Goal: Task Accomplishment & Management: Use online tool/utility

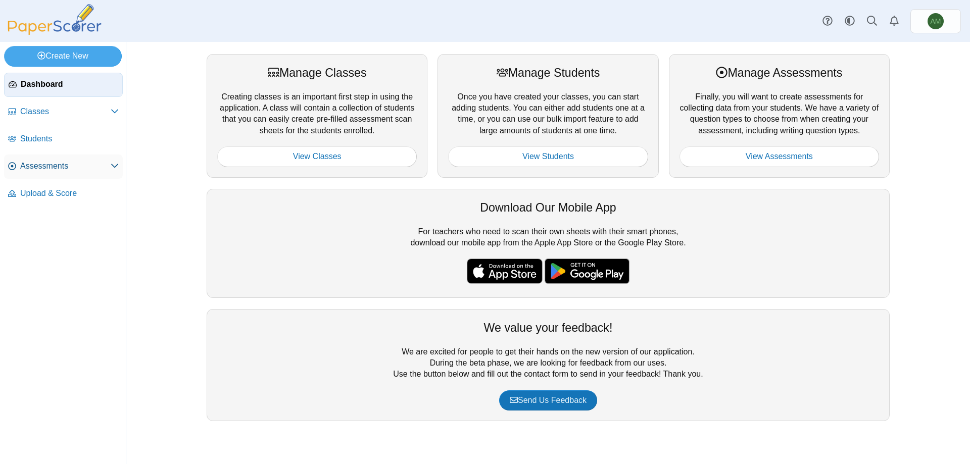
click at [59, 160] on link "Assessments" at bounding box center [63, 167] width 119 height 24
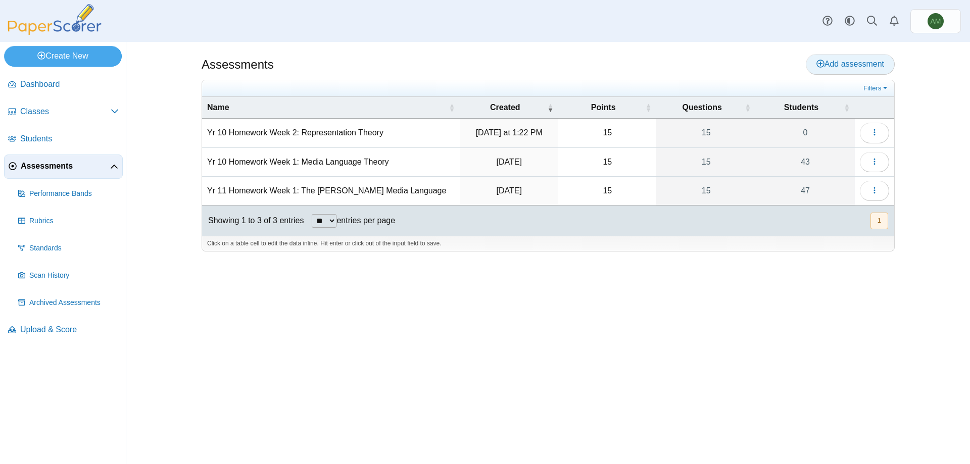
click at [874, 68] on span "Add assessment" at bounding box center [850, 64] width 68 height 9
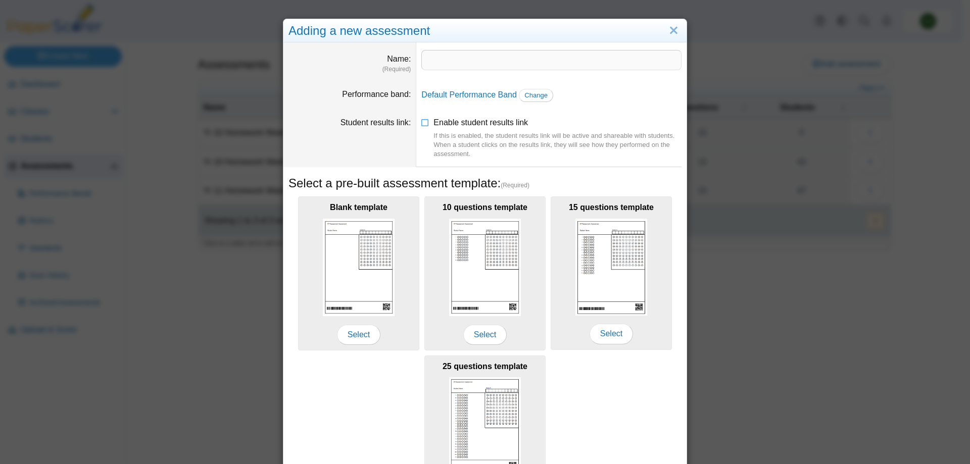
click at [683, 32] on div "Adding a new assessment Name (Required) Performance band Default Performance Ba…" at bounding box center [485, 282] width 404 height 527
click at [674, 34] on link "Close" at bounding box center [674, 30] width 16 height 17
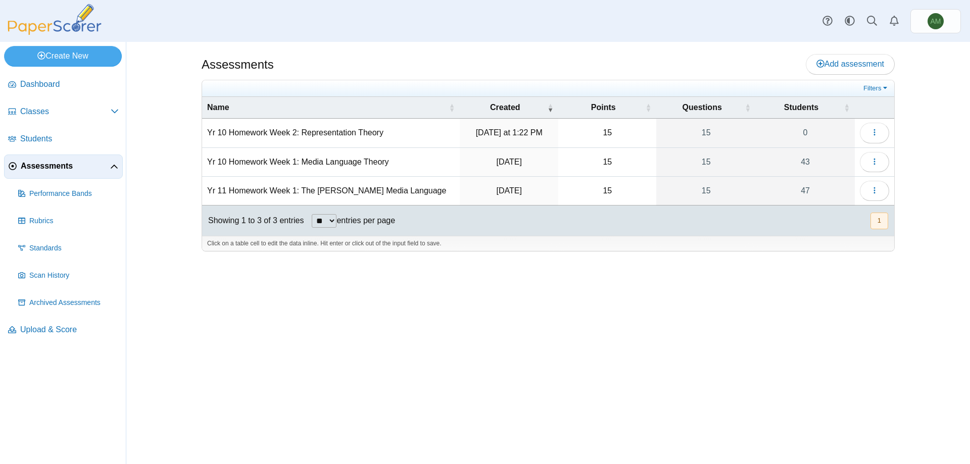
click at [406, 195] on td "Yr 11 Homework Week 1: The Sweeney Media Language" at bounding box center [331, 191] width 258 height 29
drag, startPoint x: 419, startPoint y: 191, endPoint x: 201, endPoint y: 195, distance: 218.3
click at [201, 195] on div "Assessments Add assessment 15 0" at bounding box center [548, 253] width 758 height 422
click at [887, 69] on link "Add assessment" at bounding box center [850, 64] width 89 height 20
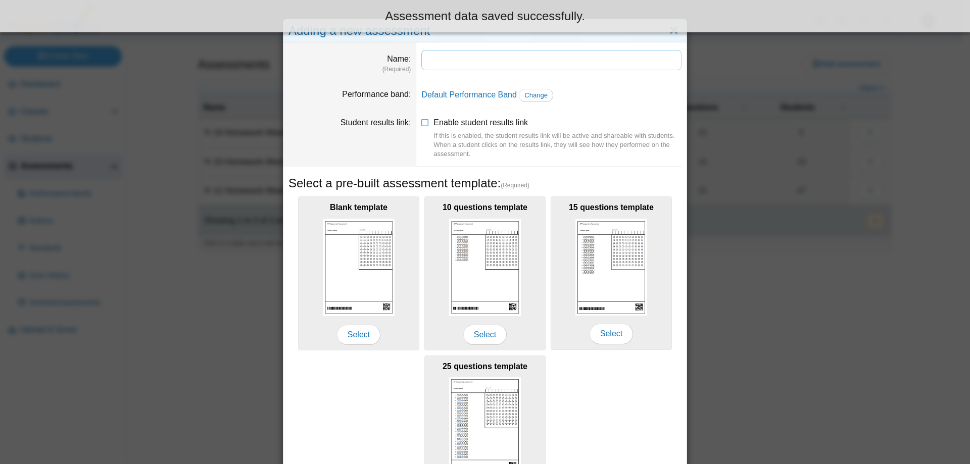
paste input "**********"
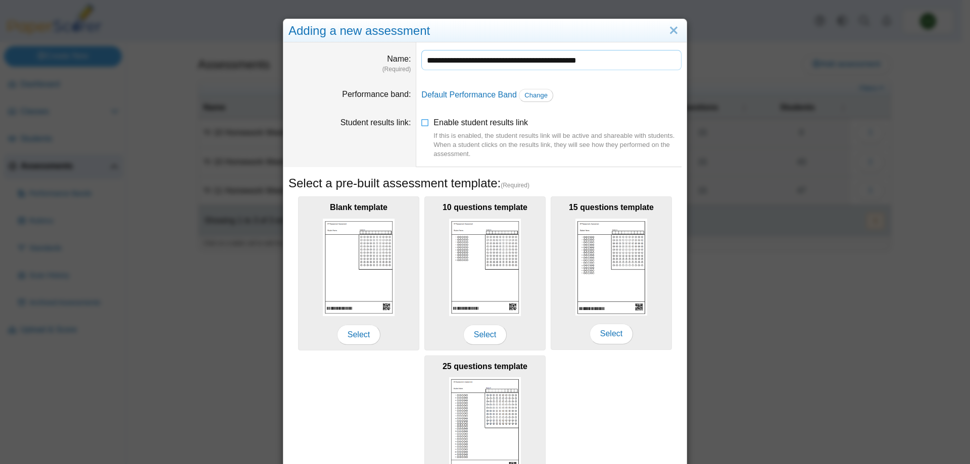
drag, startPoint x: 510, startPoint y: 64, endPoint x: 523, endPoint y: 21, distance: 44.9
click at [510, 64] on input "**********" at bounding box center [551, 60] width 260 height 20
type input "**********"
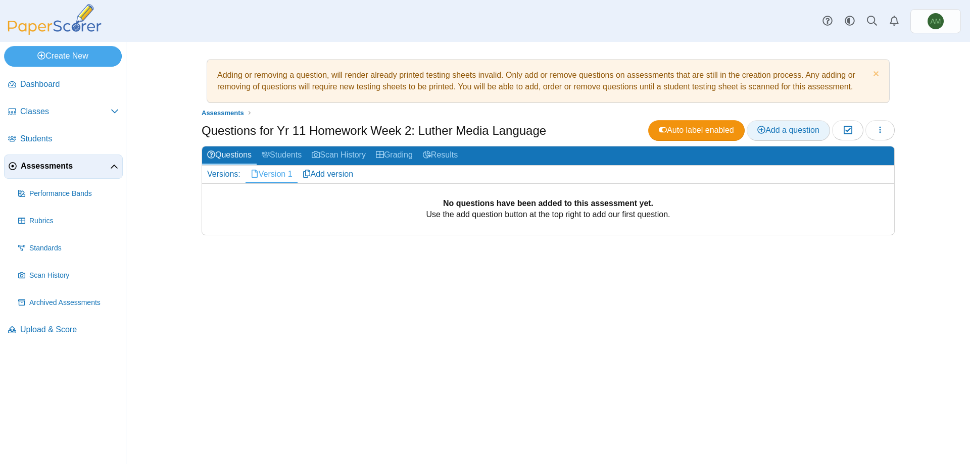
click at [773, 132] on span "Add a question" at bounding box center [788, 130] width 62 height 9
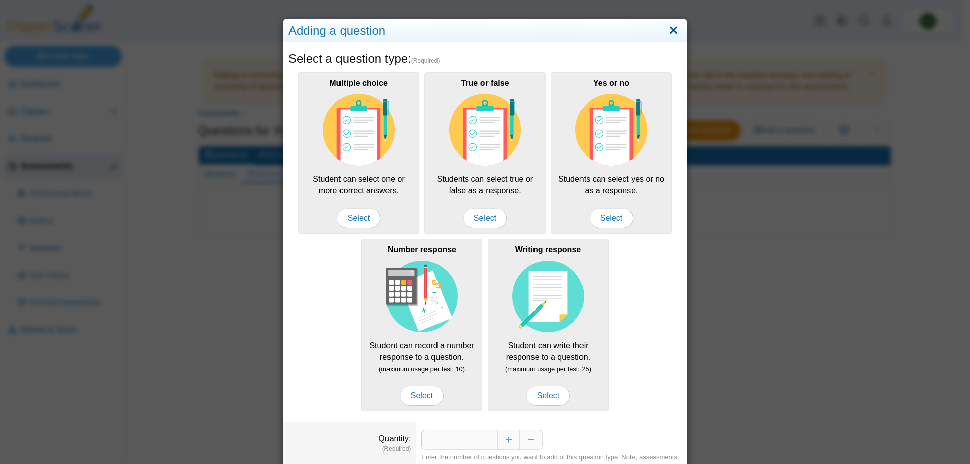
click at [668, 24] on link "Close" at bounding box center [674, 30] width 16 height 17
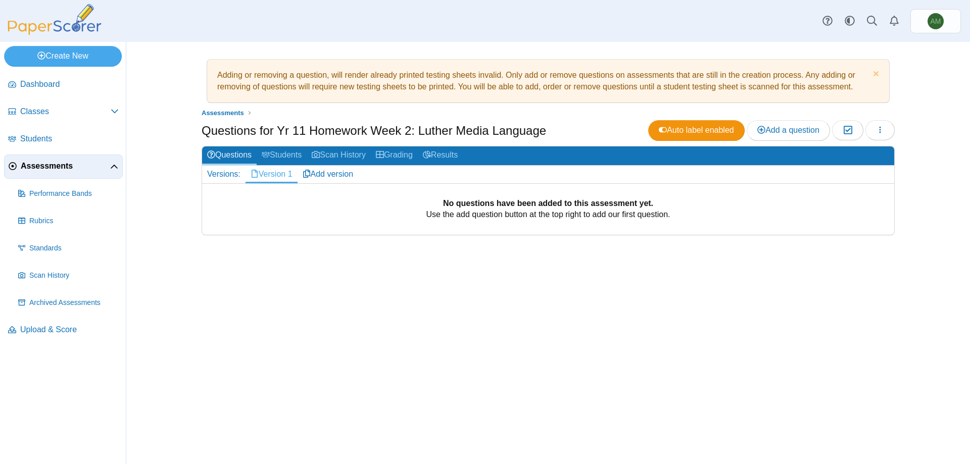
click at [696, 280] on div "Adding or removing a question, will render already printed testing sheets inval…" at bounding box center [548, 253] width 758 height 422
click at [879, 122] on button "button" at bounding box center [879, 130] width 29 height 20
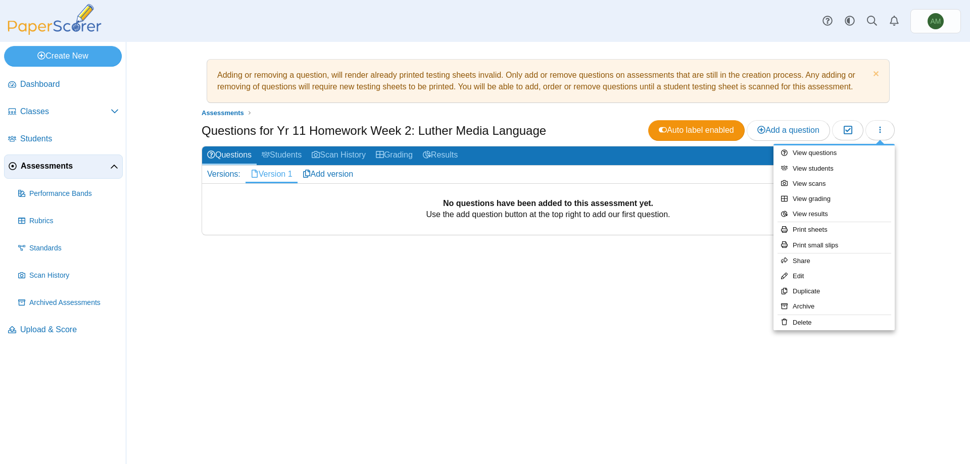
click at [565, 359] on div "Adding or removing a question, will render already printed testing sheets inval…" at bounding box center [548, 253] width 758 height 422
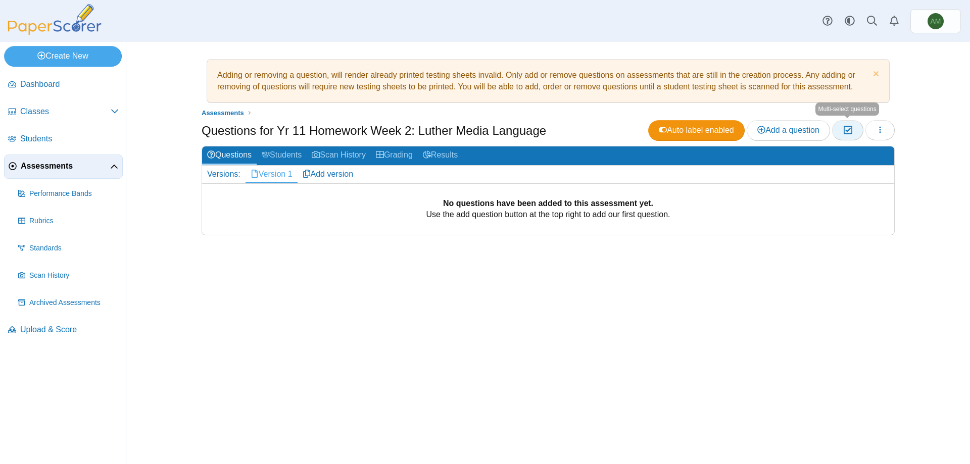
click at [838, 129] on button "Moderation 0" at bounding box center [847, 130] width 31 height 20
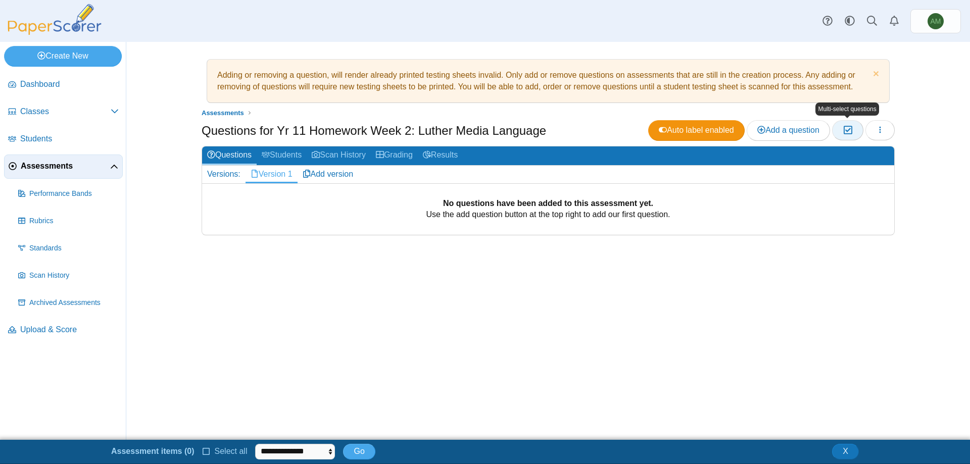
click at [840, 129] on button "Moderation 0" at bounding box center [847, 130] width 31 height 20
click at [818, 129] on span "Add a question" at bounding box center [788, 130] width 62 height 9
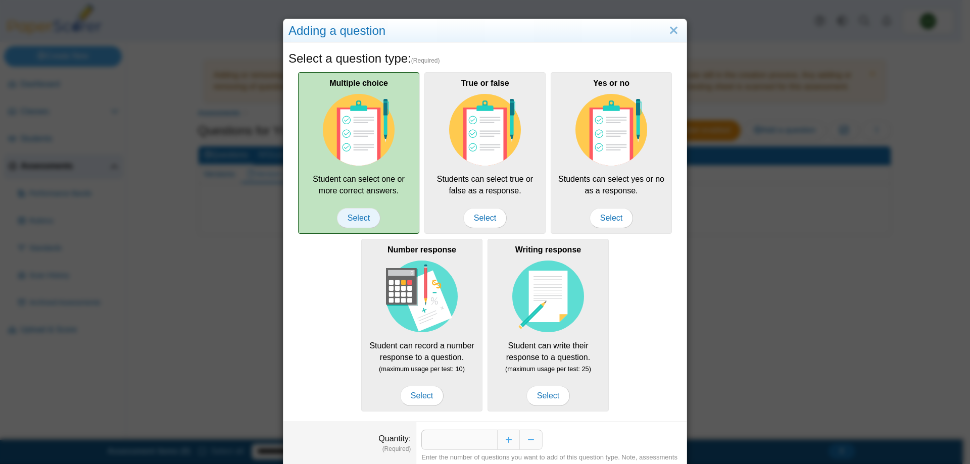
click at [359, 220] on span "Select" at bounding box center [358, 218] width 43 height 20
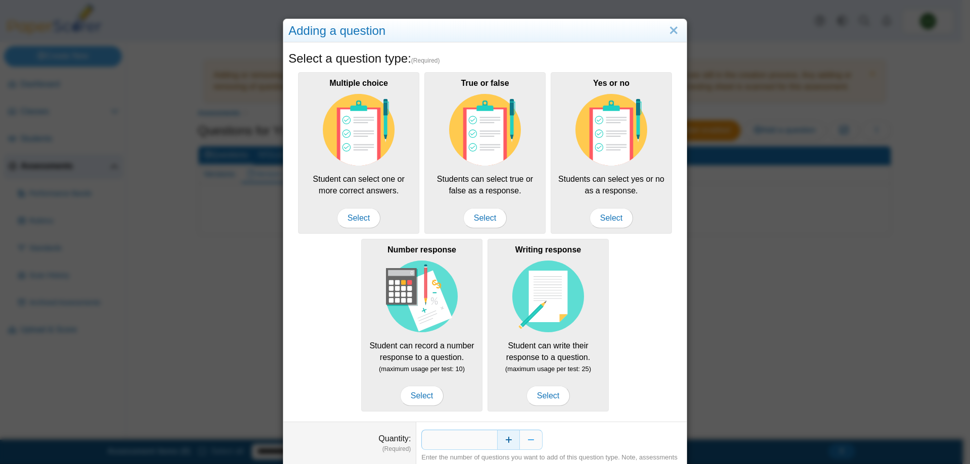
click at [508, 434] on button "Increase" at bounding box center [508, 440] width 23 height 20
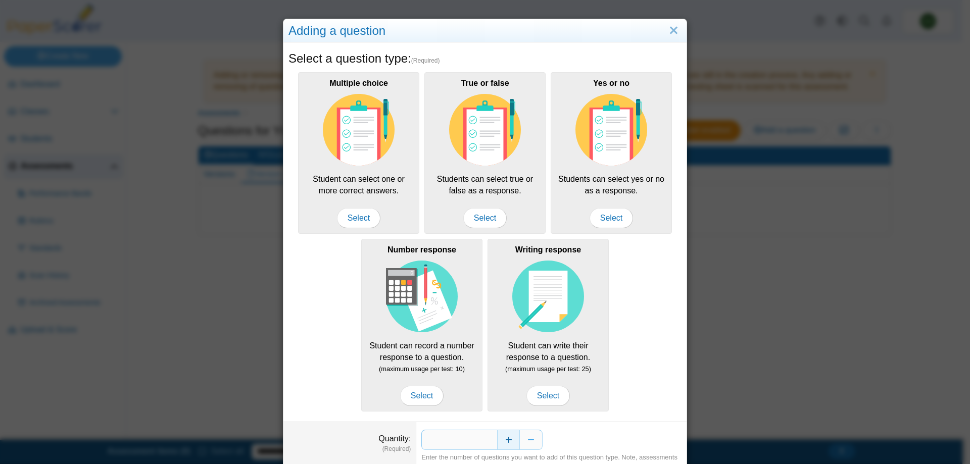
click at [508, 434] on button "Increase" at bounding box center [508, 440] width 23 height 20
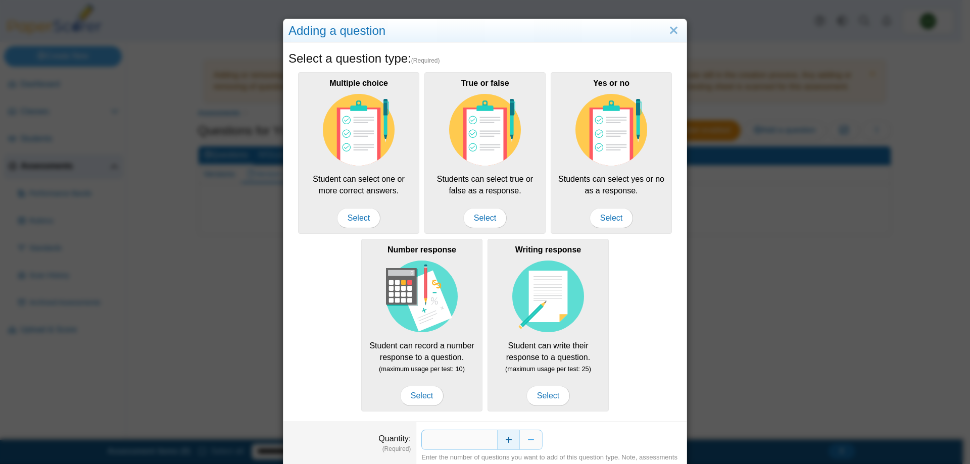
click at [508, 434] on button "Increase" at bounding box center [508, 440] width 23 height 20
click at [507, 434] on button "Increase" at bounding box center [508, 440] width 23 height 20
drag, startPoint x: 664, startPoint y: 344, endPoint x: 599, endPoint y: 444, distance: 119.1
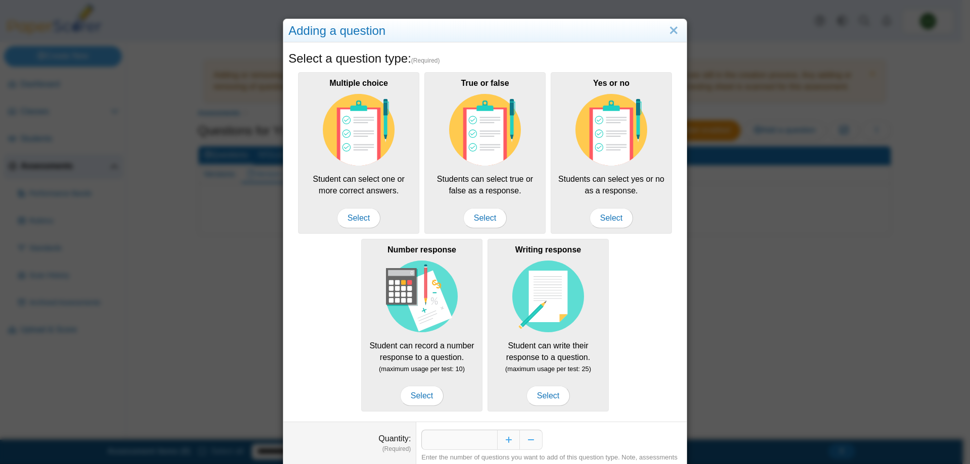
click at [664, 344] on div "Multiple choice Student can select one or more correct answers. Select True or …" at bounding box center [484, 242] width 393 height 345
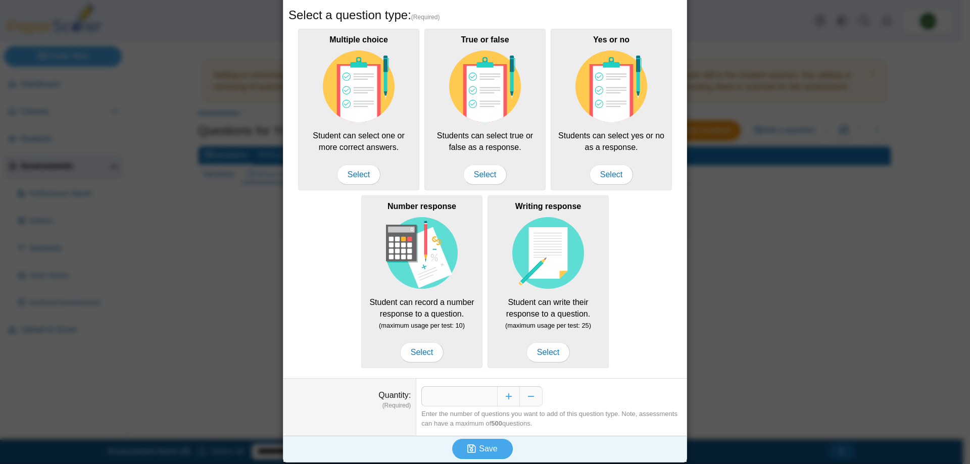
scroll to position [46, 0]
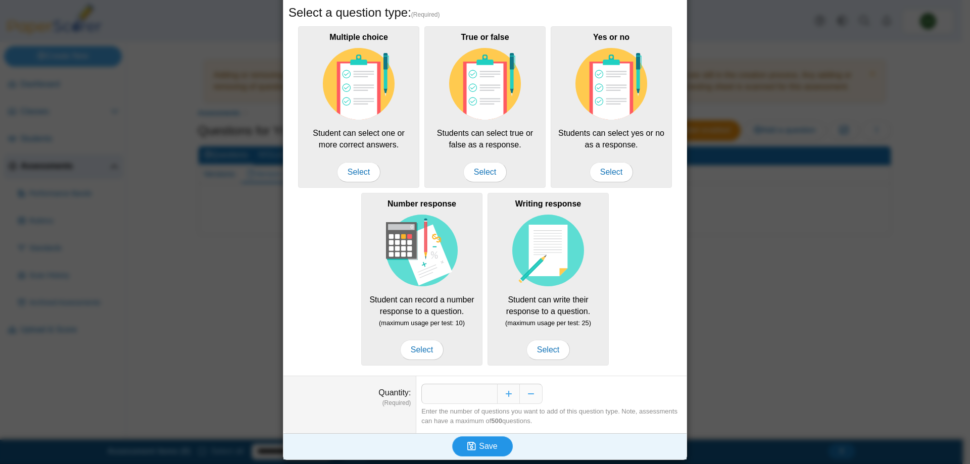
click at [498, 442] on button "Save" at bounding box center [482, 446] width 61 height 20
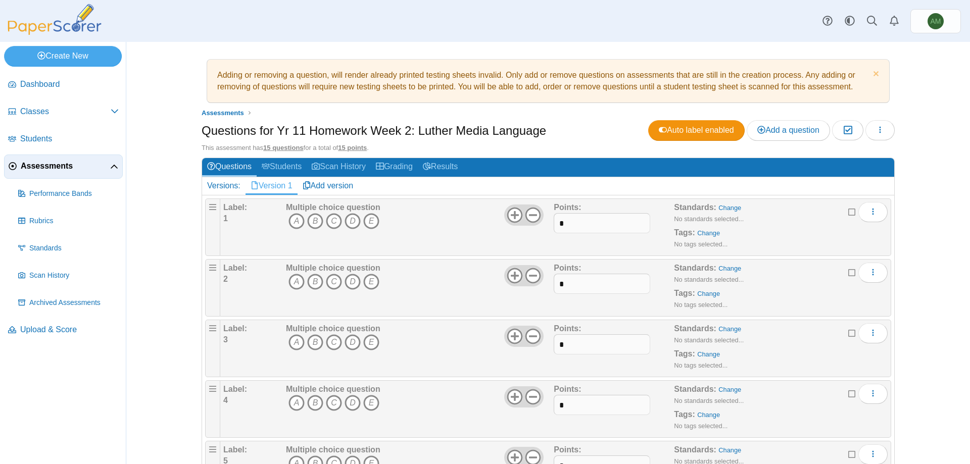
click at [286, 224] on span "A B C D E" at bounding box center [333, 222] width 94 height 19
click at [289, 221] on icon "A" at bounding box center [296, 221] width 16 height 16
click at [313, 289] on icon "B" at bounding box center [315, 282] width 16 height 16
click at [315, 342] on icon "B" at bounding box center [315, 342] width 16 height 16
click at [290, 409] on icon "A" at bounding box center [296, 403] width 16 height 16
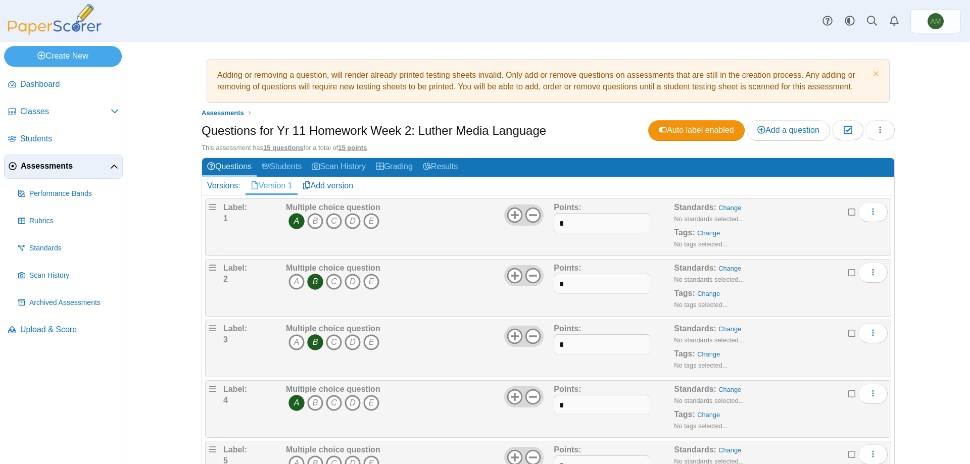
drag, startPoint x: 961, startPoint y: 195, endPoint x: 969, endPoint y: 232, distance: 38.4
click at [969, 235] on div "Adding or removing a question, will render already printed testing sheets inval…" at bounding box center [548, 253] width 844 height 422
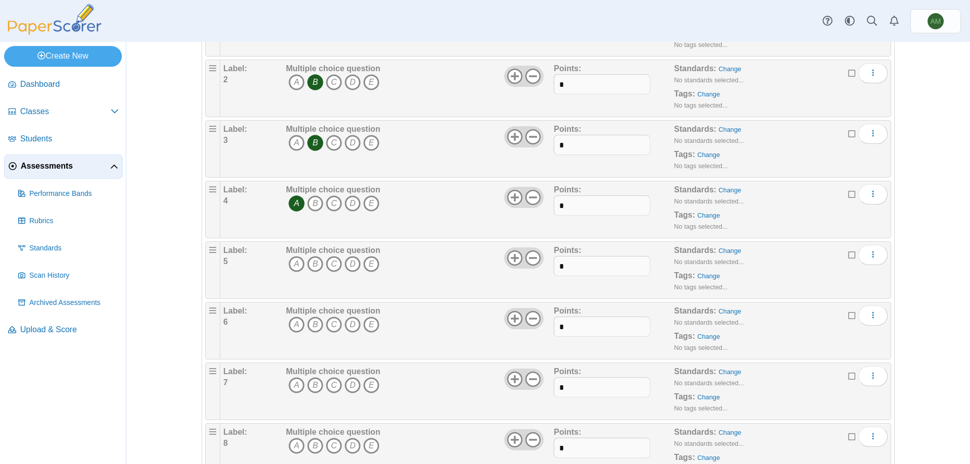
scroll to position [201, 0]
drag, startPoint x: 294, startPoint y: 262, endPoint x: 294, endPoint y: 306, distance: 44.0
click at [294, 263] on icon "A" at bounding box center [296, 263] width 16 height 16
click at [295, 320] on icon "A" at bounding box center [296, 323] width 16 height 16
drag, startPoint x: 314, startPoint y: 381, endPoint x: 443, endPoint y: 198, distance: 224.0
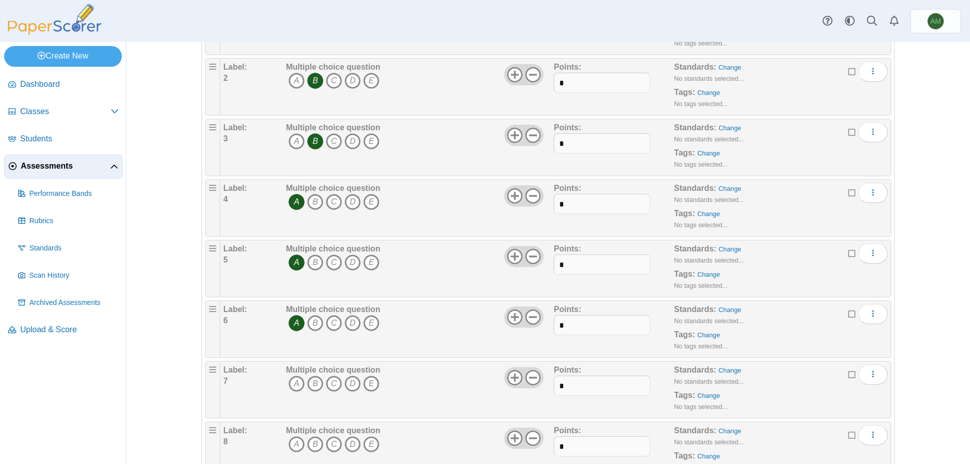
click at [313, 381] on icon "B" at bounding box center [315, 384] width 16 height 16
click at [363, 445] on icon "E" at bounding box center [371, 444] width 16 height 16
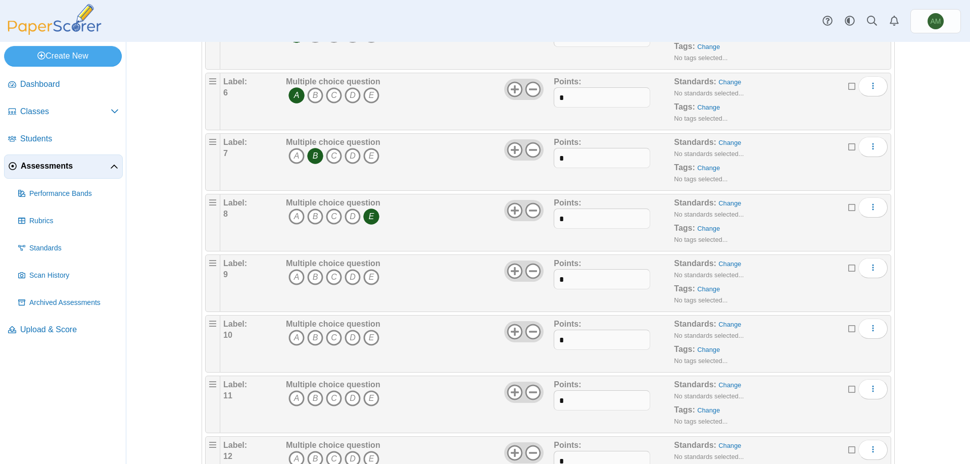
scroll to position [455, 0]
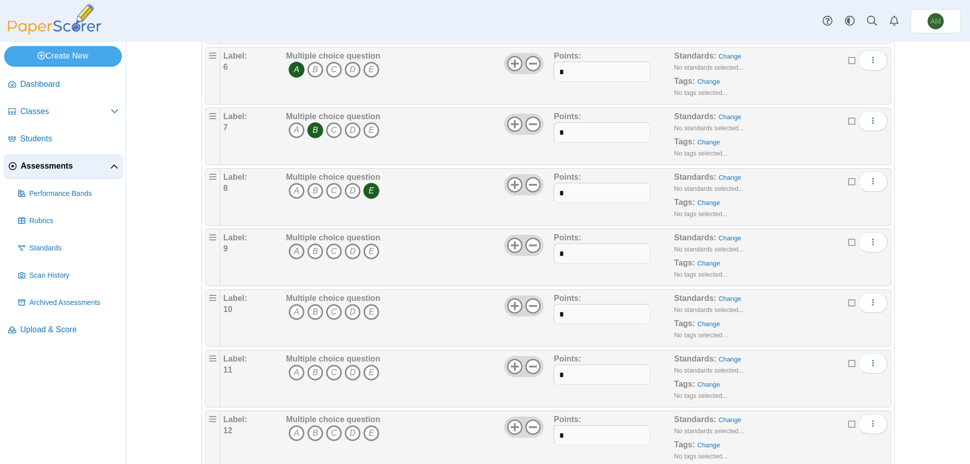
click at [301, 253] on icon "A" at bounding box center [296, 251] width 16 height 16
click at [373, 313] on icon "E" at bounding box center [371, 312] width 16 height 16
drag, startPoint x: 289, startPoint y: 365, endPoint x: 294, endPoint y: 375, distance: 10.6
click at [290, 366] on icon "A" at bounding box center [296, 373] width 16 height 16
drag, startPoint x: 295, startPoint y: 427, endPoint x: 402, endPoint y: 391, distance: 112.6
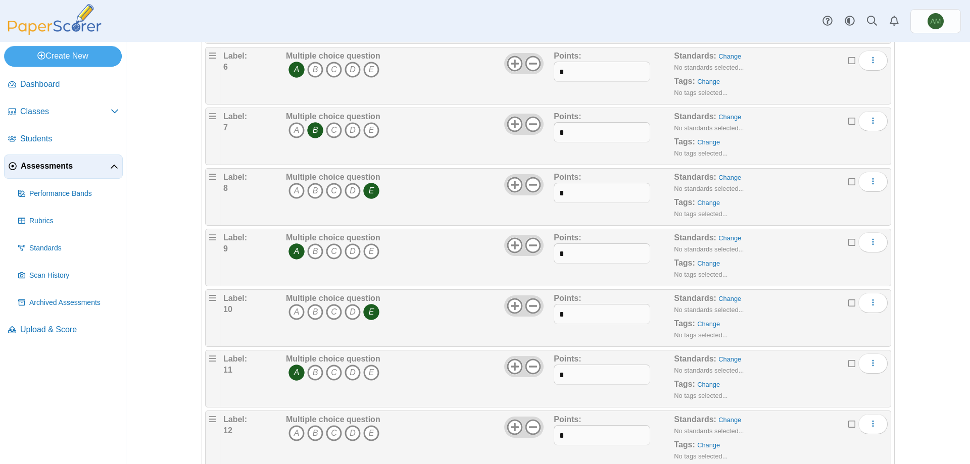
click at [294, 428] on icon "A" at bounding box center [296, 433] width 16 height 16
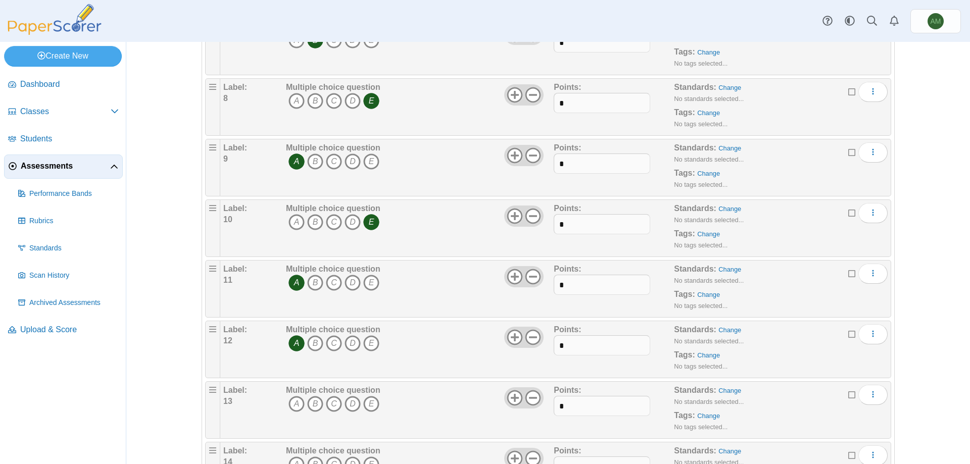
scroll to position [588, 0]
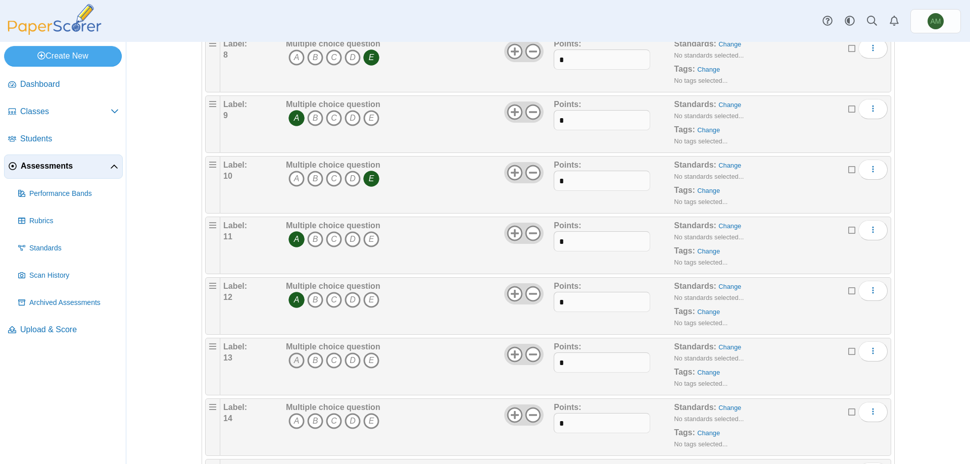
click at [293, 365] on icon "A" at bounding box center [296, 361] width 16 height 16
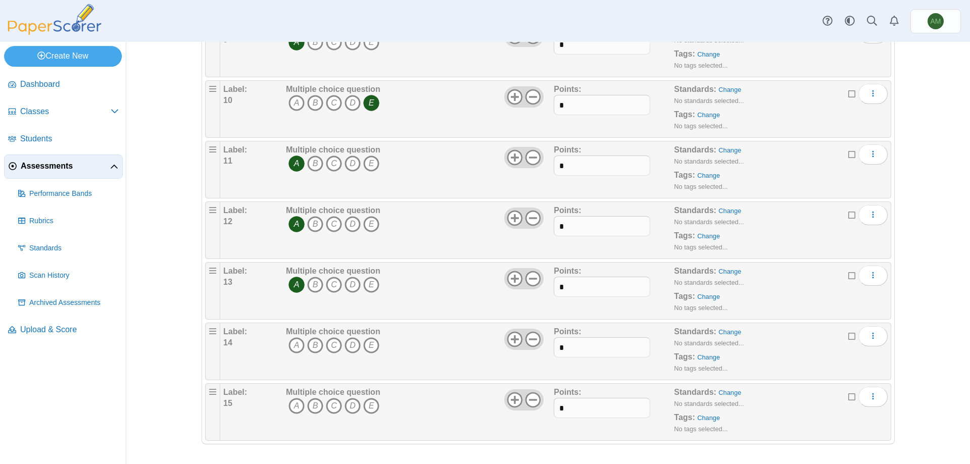
click at [293, 333] on b "Multiple choice question" at bounding box center [333, 331] width 94 height 9
click at [295, 348] on icon "A" at bounding box center [296, 345] width 16 height 16
click at [317, 410] on icon "B" at bounding box center [315, 406] width 16 height 16
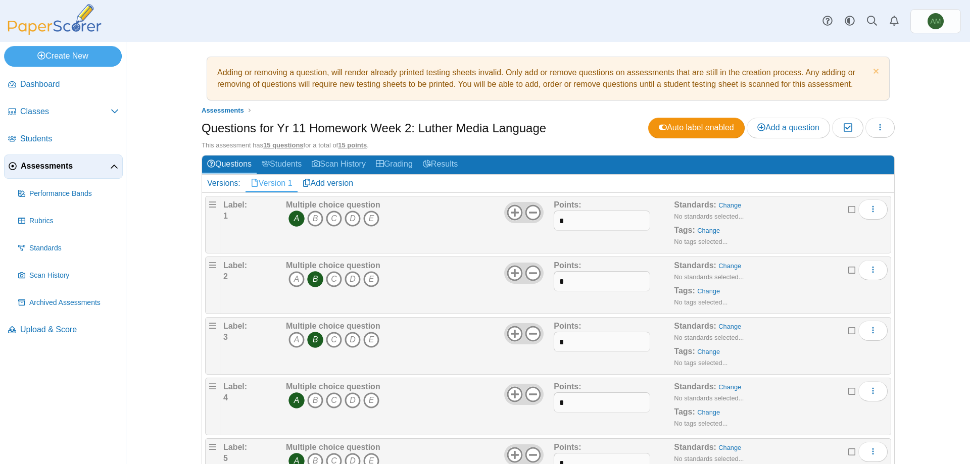
scroll to position [0, 0]
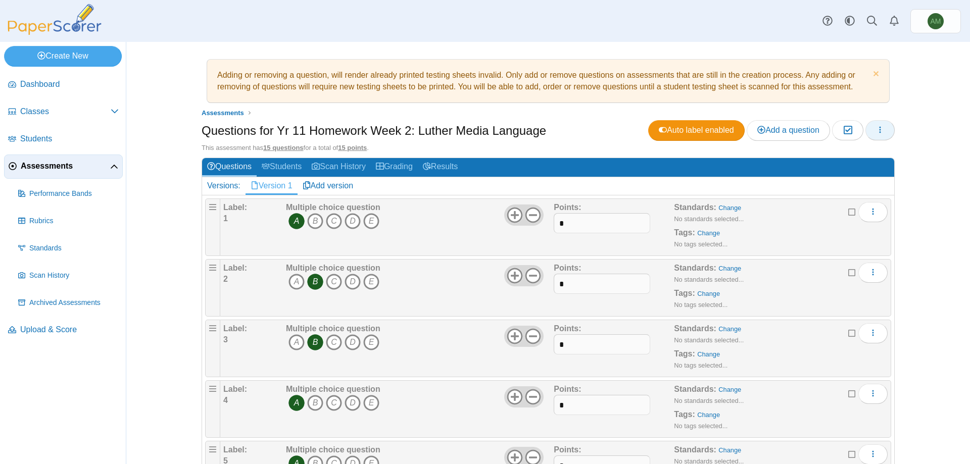
click at [876, 129] on icon "button" at bounding box center [880, 130] width 8 height 8
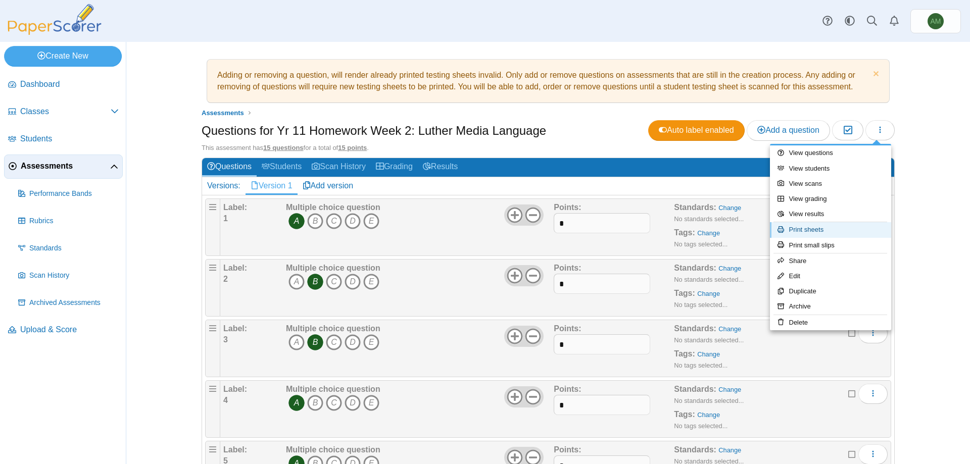
click at [848, 233] on link "Print sheets" at bounding box center [830, 229] width 121 height 15
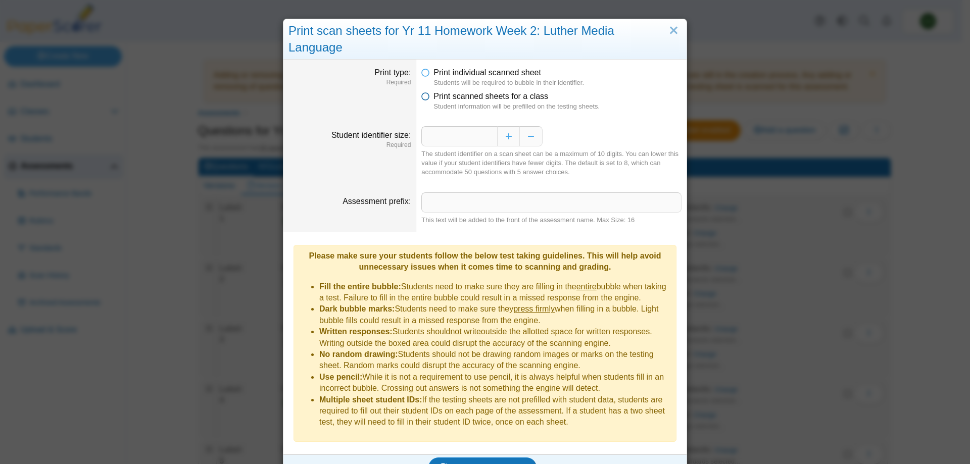
click at [533, 92] on span "Print scanned sheets for a class" at bounding box center [490, 96] width 115 height 9
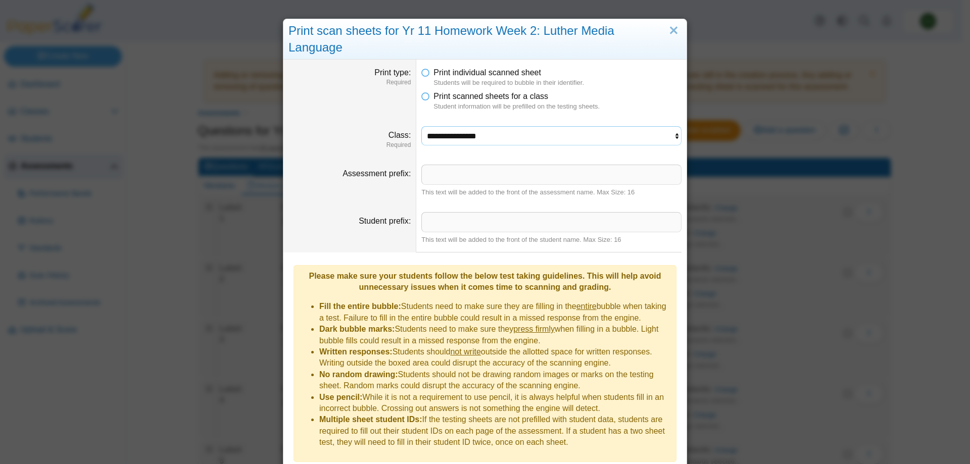
click at [547, 126] on select "**********" at bounding box center [551, 135] width 260 height 19
click at [421, 126] on select "**********" at bounding box center [551, 135] width 260 height 19
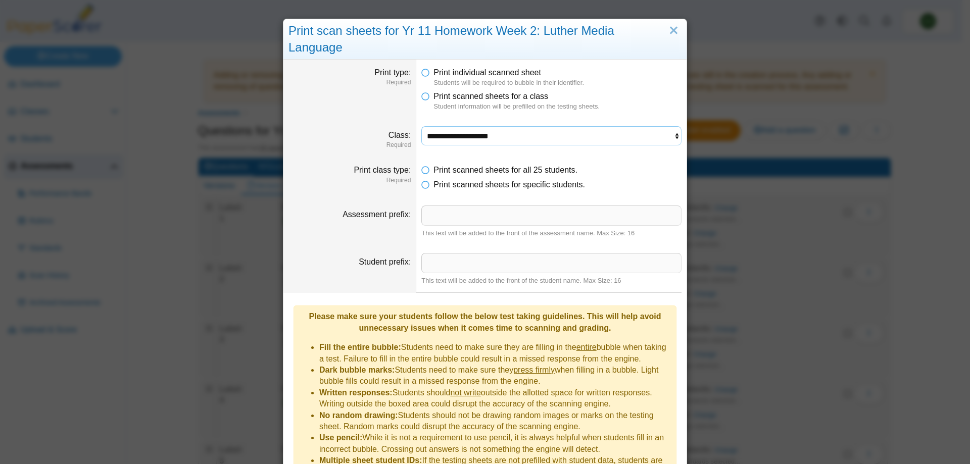
scroll to position [50, 0]
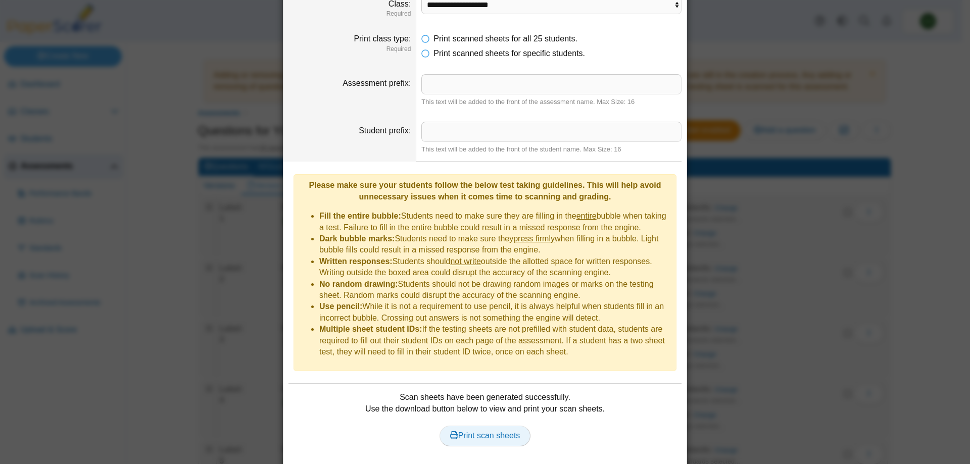
click at [508, 426] on link "Print scan sheets" at bounding box center [484, 436] width 91 height 20
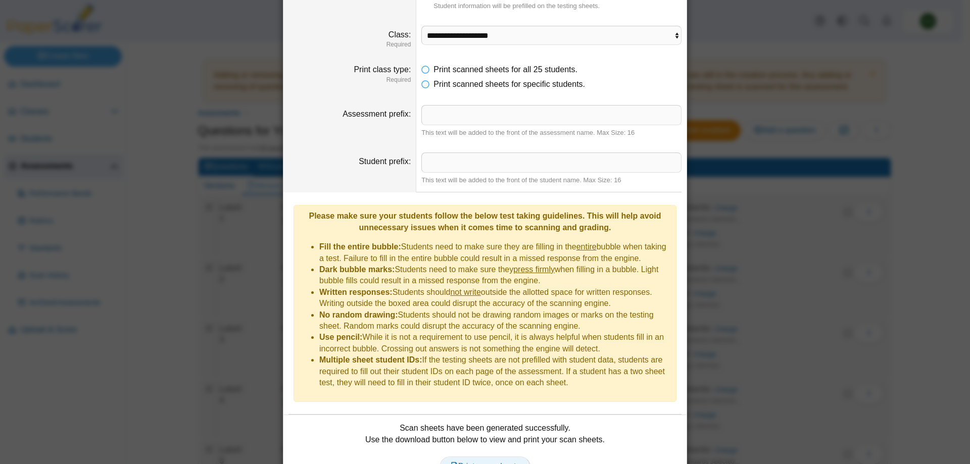
scroll to position [91, 0]
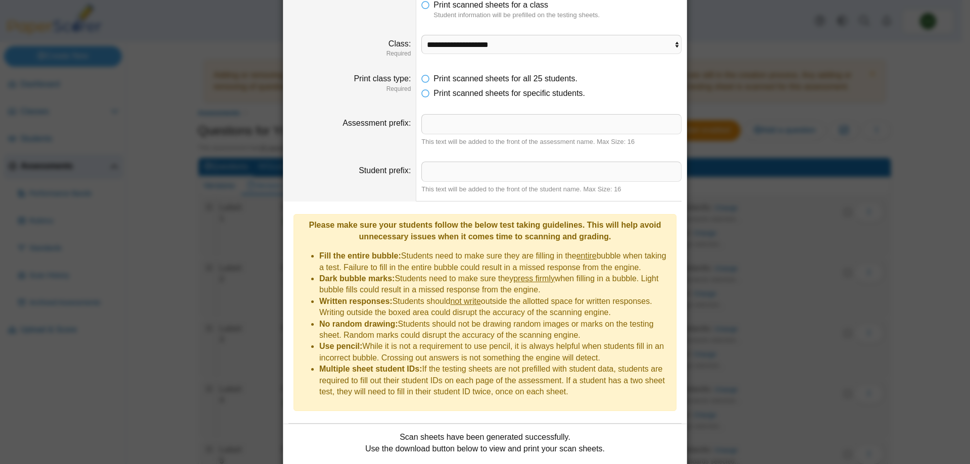
click at [665, 38] on dd "**********" at bounding box center [551, 46] width 270 height 38
click at [664, 35] on select "**********" at bounding box center [551, 44] width 260 height 19
select select "**********"
click at [421, 35] on select "**********" at bounding box center [551, 44] width 260 height 19
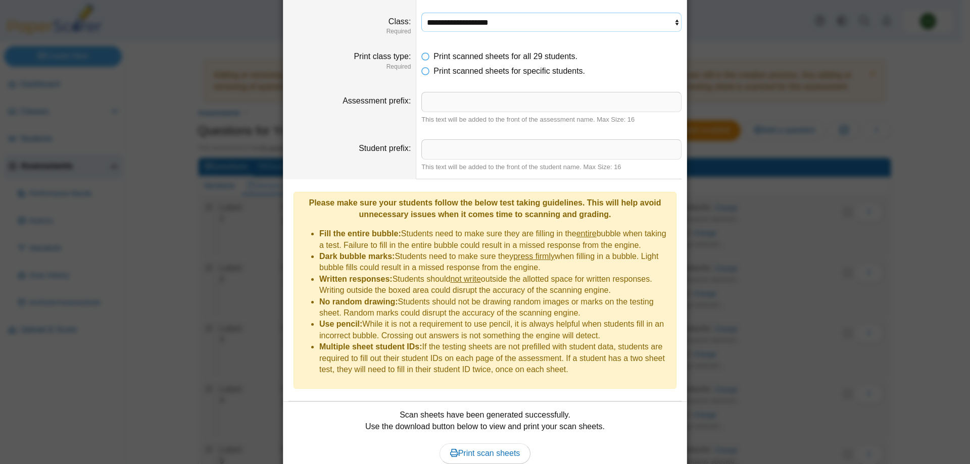
scroll to position [131, 0]
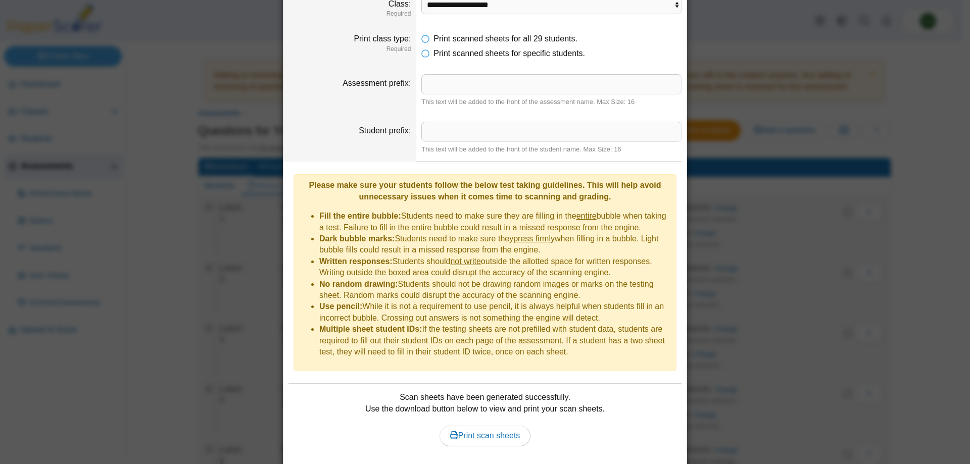
click at [500, 431] on span "Print scan sheets" at bounding box center [485, 435] width 70 height 9
